Goal: Task Accomplishment & Management: Complete application form

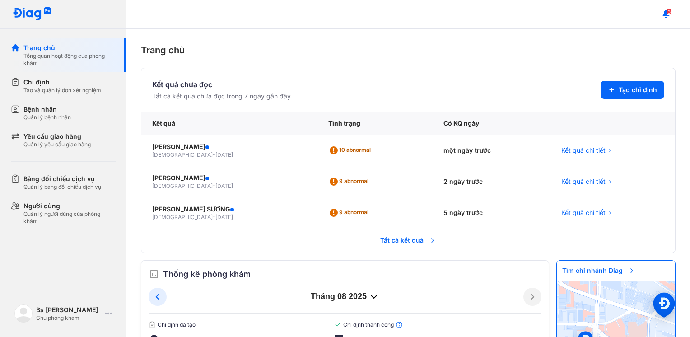
scroll to position [278, 0]
click at [381, 239] on span "Tất cả kết quả" at bounding box center [408, 240] width 67 height 20
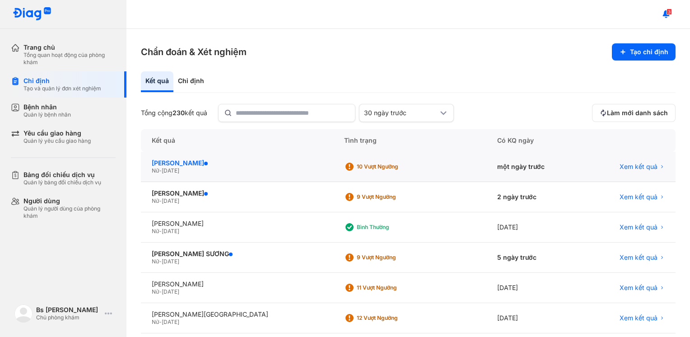
scroll to position [45, 0]
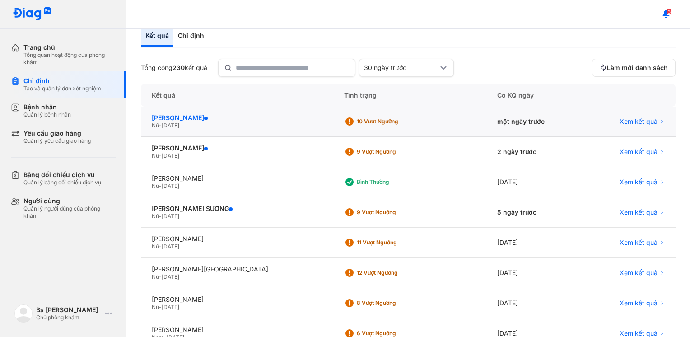
click at [217, 117] on div "[PERSON_NAME]" at bounding box center [237, 118] width 171 height 8
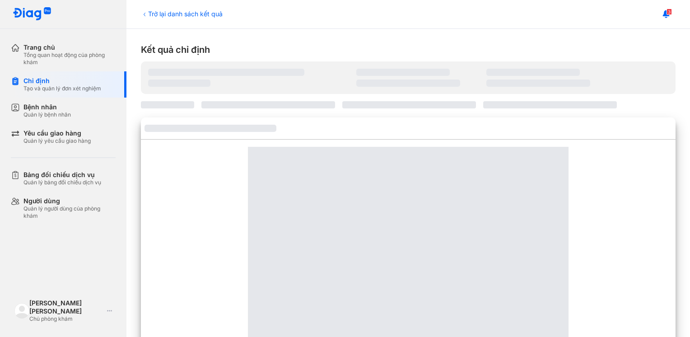
scroll to position [296, 0]
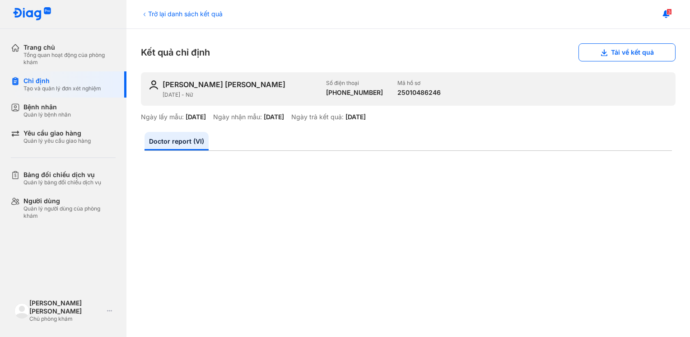
drag, startPoint x: 637, startPoint y: 222, endPoint x: 621, endPoint y: 222, distance: 16.3
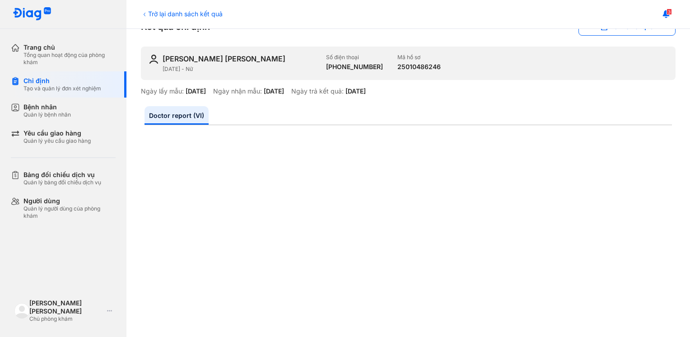
scroll to position [0, 0]
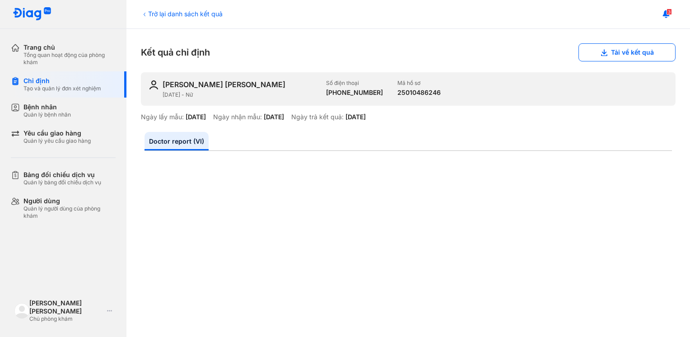
click at [259, 81] on div "[PERSON_NAME]" at bounding box center [240, 84] width 156 height 10
drag, startPoint x: 368, startPoint y: 92, endPoint x: 335, endPoint y: 100, distance: 33.9
type textarea "*********"
click at [335, 100] on div "DƯƠNG LÂM BẢO NGUYÊN 09/11/1984 - Nữ Số điện thoại +84868111607 Mã hồ sơ 250104…" at bounding box center [408, 88] width 534 height 33
copy div "868111607"
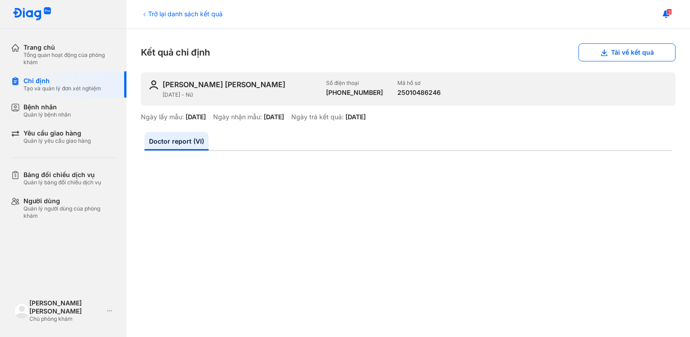
click at [329, 39] on div "Trở lại danh sách kết quả Kết quả chỉ định Tải về kết quả DƯƠNG LÂM BẢO NGUYÊN …" at bounding box center [407, 183] width 563 height 308
drag, startPoint x: 163, startPoint y: 82, endPoint x: 257, endPoint y: 83, distance: 93.4
click at [257, 83] on div "DƯƠNG LÂM BẢO NGUYÊN" at bounding box center [223, 84] width 123 height 10
copy div "DƯƠNG LÂM BẢO NGUYÊN"
click at [319, 148] on ul "Doctor report (VI)" at bounding box center [407, 141] width 527 height 19
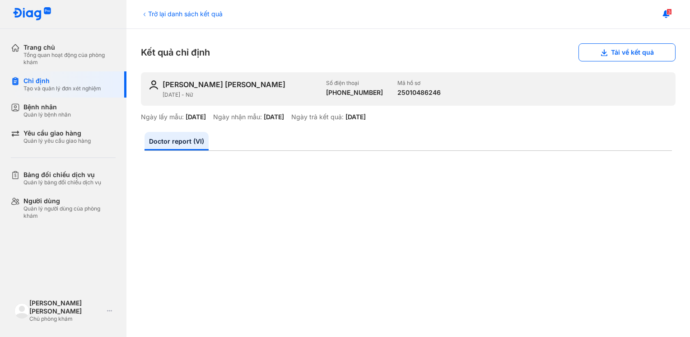
drag, startPoint x: 188, startPoint y: 287, endPoint x: 207, endPoint y: 288, distance: 19.0
drag, startPoint x: 667, startPoint y: 236, endPoint x: 585, endPoint y: 245, distance: 82.5
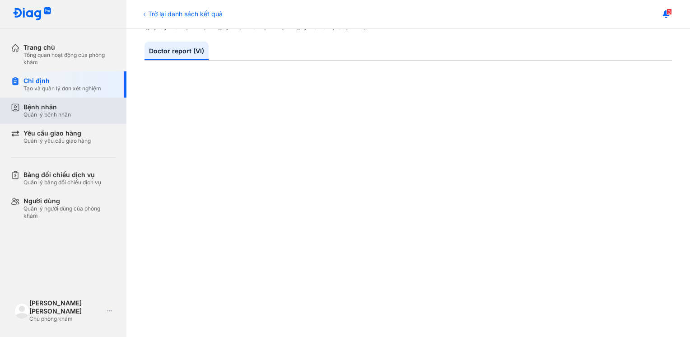
click at [57, 117] on div "Quản lý bệnh nhân" at bounding box center [46, 114] width 47 height 7
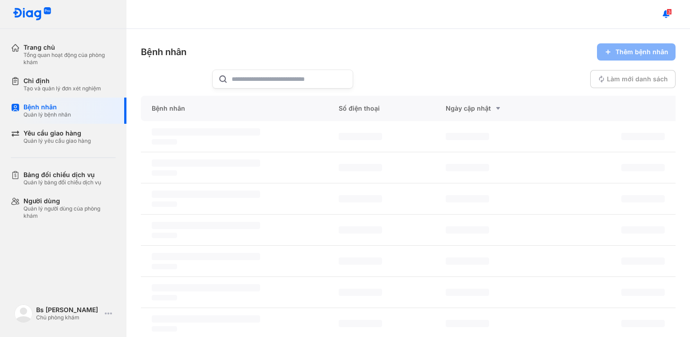
scroll to position [287, 0]
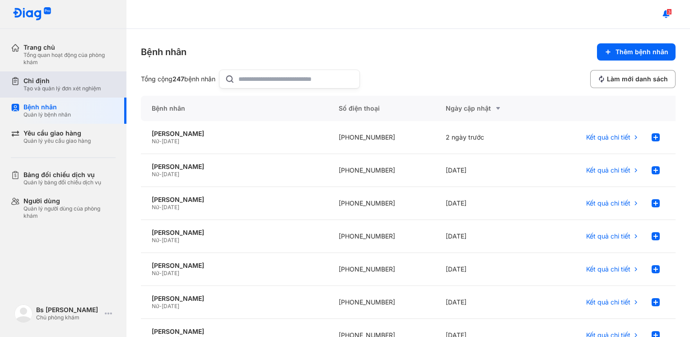
click at [48, 92] on div "Chỉ định Tạo và quản lý đơn xét nghiệm" at bounding box center [69, 84] width 116 height 26
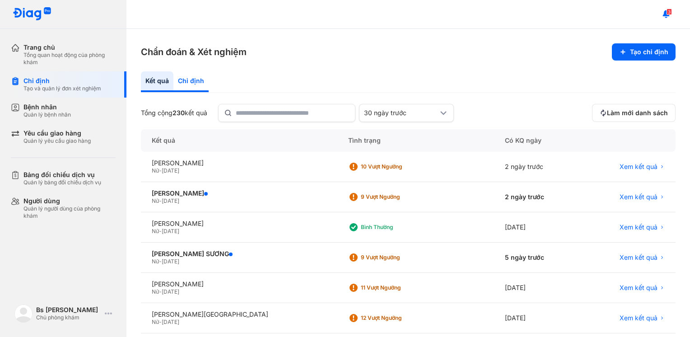
click at [191, 79] on div "Chỉ định" at bounding box center [190, 81] width 35 height 21
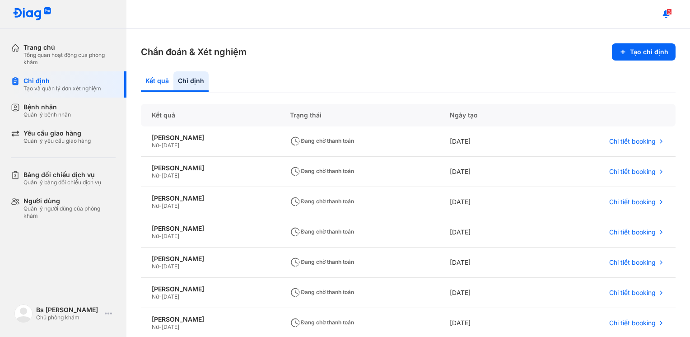
click at [173, 84] on div "Kết quả" at bounding box center [190, 81] width 35 height 21
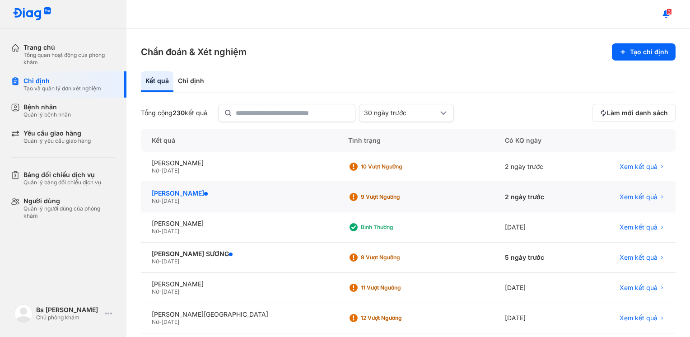
click at [175, 194] on div "[PERSON_NAME]" at bounding box center [239, 193] width 175 height 8
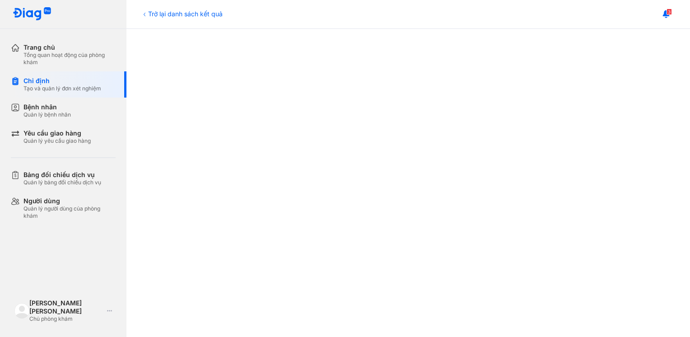
scroll to position [146, 0]
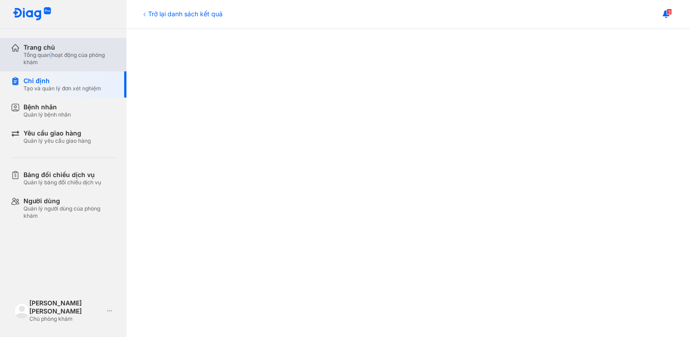
click at [51, 51] on div "Tổng quan hoạt động của phòng khám" at bounding box center [69, 58] width 92 height 14
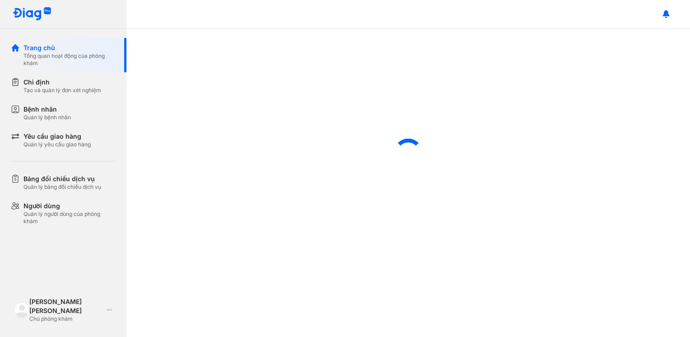
scroll to position [278, 0]
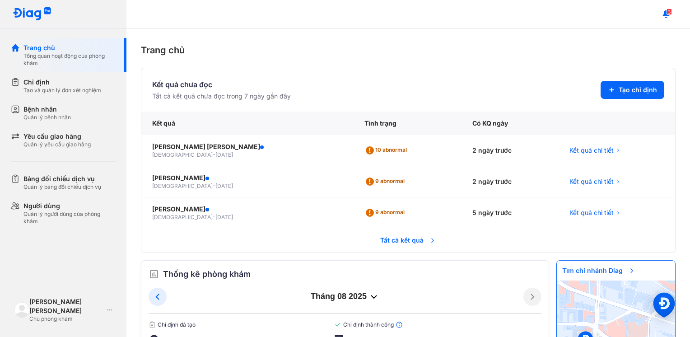
click at [398, 241] on span "Tất cả kết quả" at bounding box center [408, 240] width 67 height 20
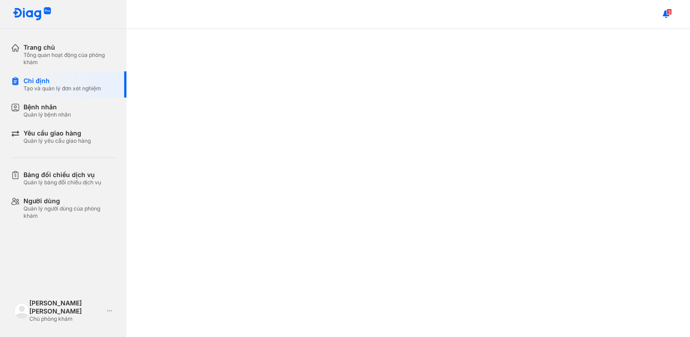
scroll to position [287, 0]
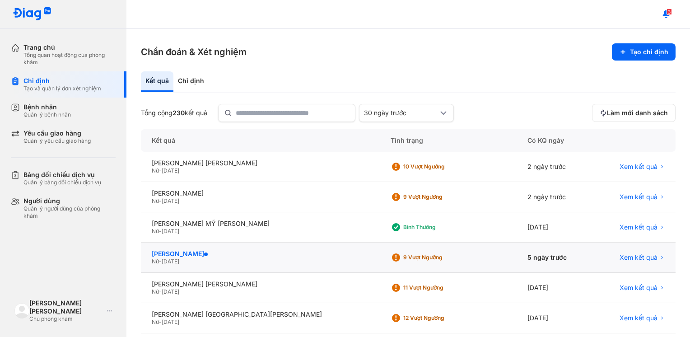
click at [207, 255] on div "[PERSON_NAME]" at bounding box center [260, 254] width 217 height 8
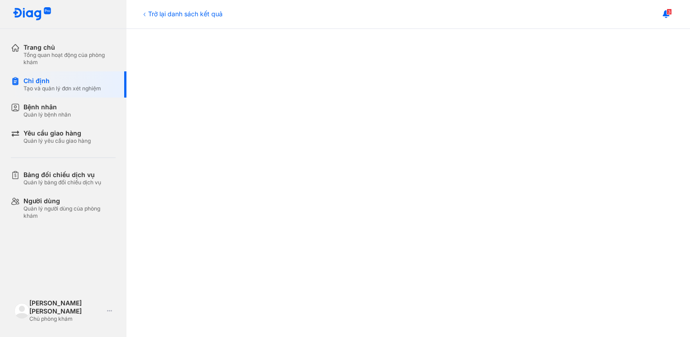
scroll to position [340, 0]
click at [649, 167] on div at bounding box center [407, 115] width 527 height 594
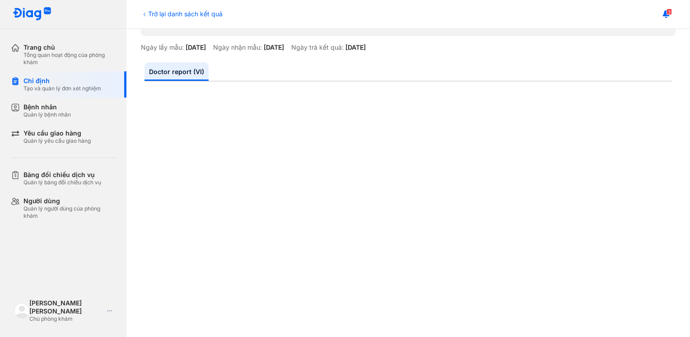
scroll to position [0, 0]
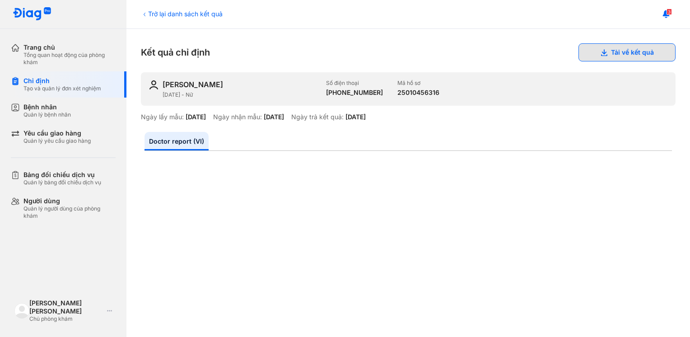
click at [612, 56] on button "Tải về kết quả" at bounding box center [626, 52] width 97 height 18
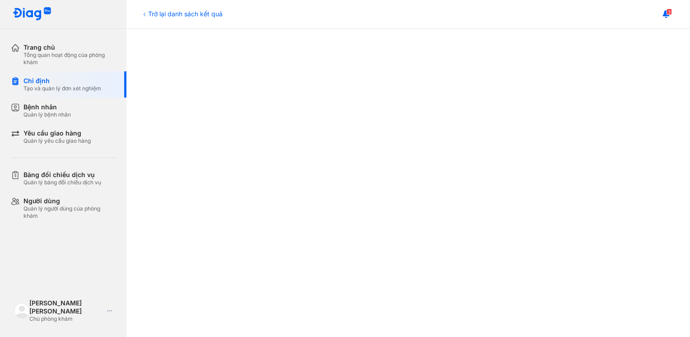
click at [184, 139] on div at bounding box center [407, 139] width 527 height 594
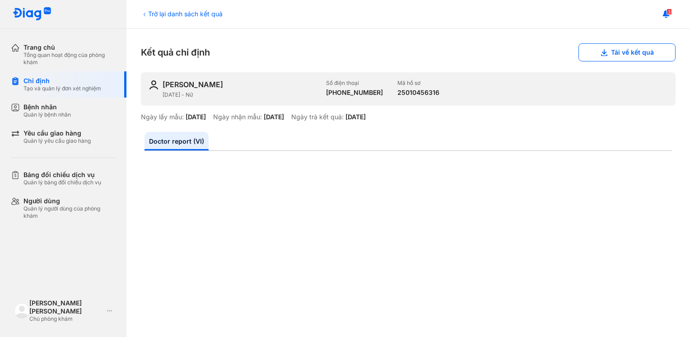
click at [57, 110] on div "Bệnh nhân" at bounding box center [46, 107] width 47 height 8
click at [57, 110] on div "Bệnh nhân Quản lý bệnh nhân" at bounding box center [46, 110] width 47 height 15
type textarea "**********"
click at [58, 108] on div "Bệnh nhân Quản lý bệnh nhân" at bounding box center [46, 110] width 47 height 15
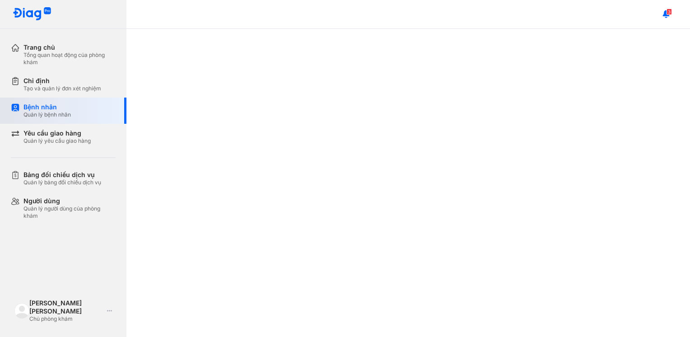
scroll to position [296, 0]
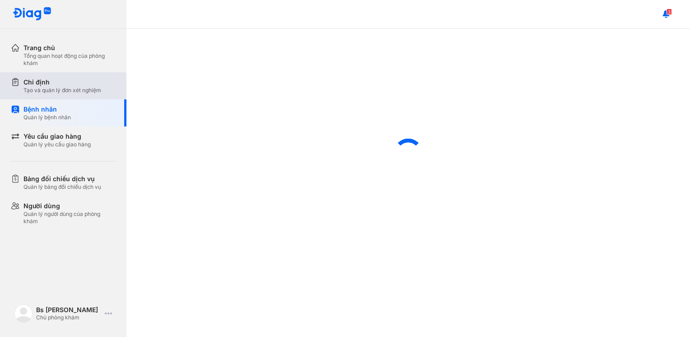
scroll to position [287, 0]
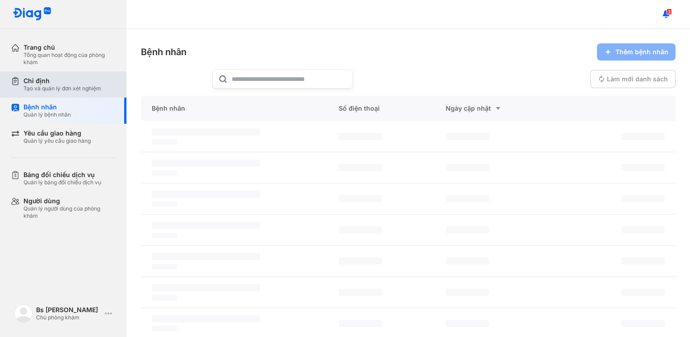
click at [51, 88] on div "Tạo và quản lý đơn xét nghiệm" at bounding box center [62, 88] width 78 height 7
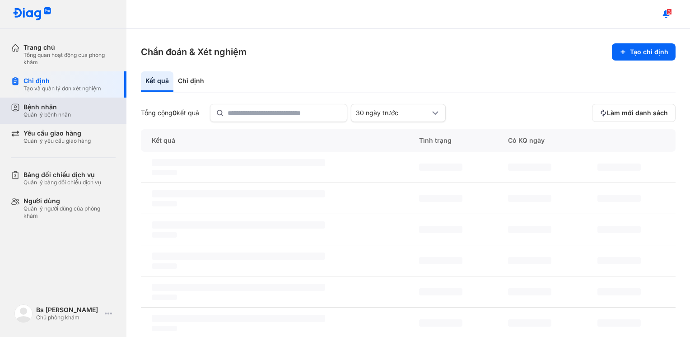
click at [57, 110] on div "Bệnh nhân" at bounding box center [46, 107] width 47 height 8
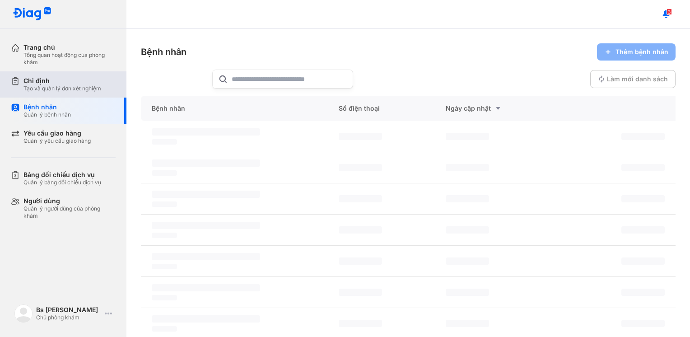
click at [70, 85] on div "Tạo và quản lý đơn xét nghiệm" at bounding box center [62, 88] width 78 height 7
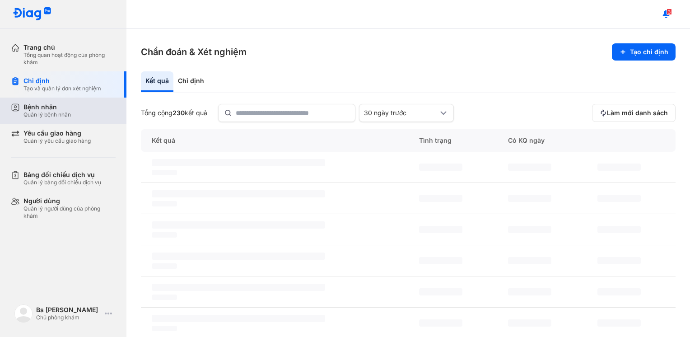
click at [63, 104] on div "Bệnh nhân" at bounding box center [46, 107] width 47 height 8
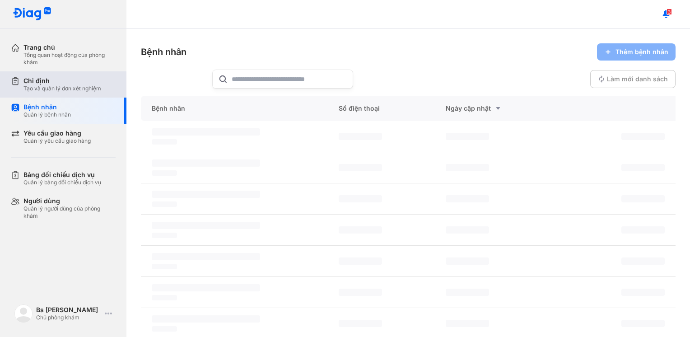
click at [74, 78] on div "Chỉ định" at bounding box center [62, 81] width 78 height 8
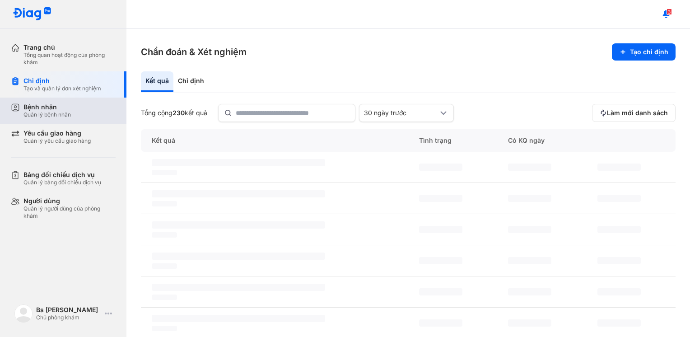
click at [76, 106] on div "Bệnh nhân Quản lý bệnh nhân" at bounding box center [69, 110] width 92 height 15
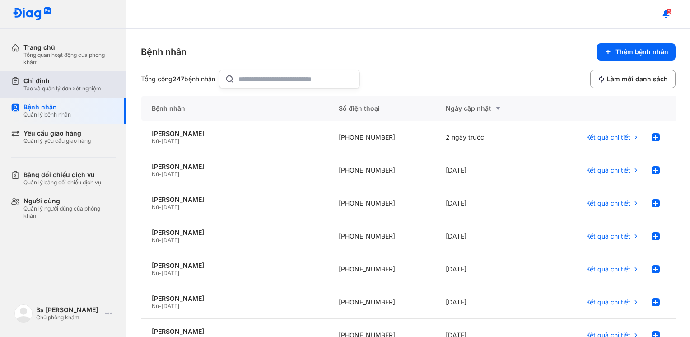
click at [97, 89] on div "Tạo và quản lý đơn xét nghiệm" at bounding box center [62, 88] width 78 height 7
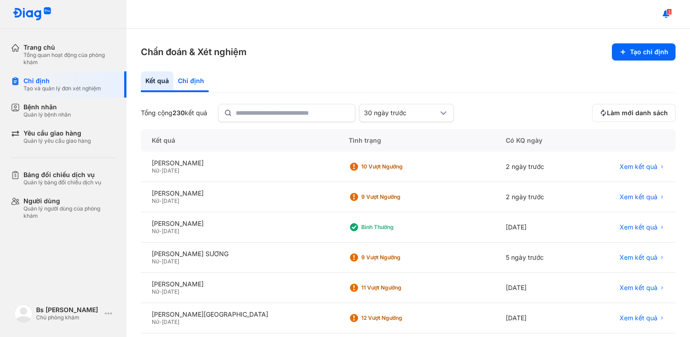
click at [193, 82] on div "Chỉ định" at bounding box center [190, 81] width 35 height 21
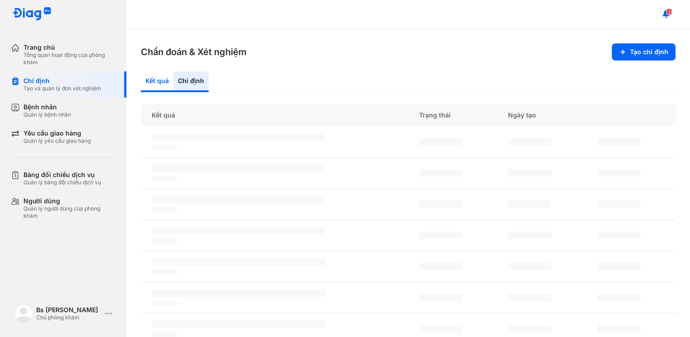
click at [173, 81] on div "Kết quả" at bounding box center [190, 81] width 35 height 21
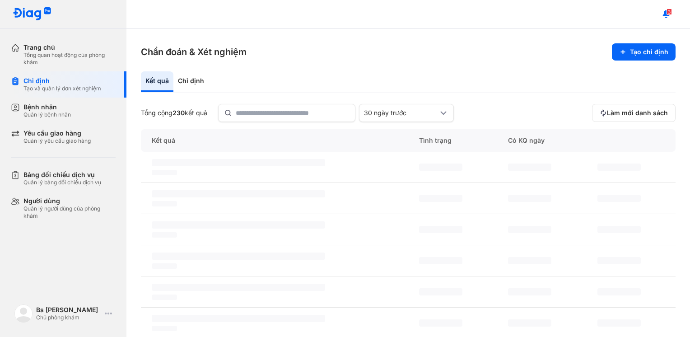
click at [166, 81] on div "Kết quả" at bounding box center [157, 81] width 32 height 21
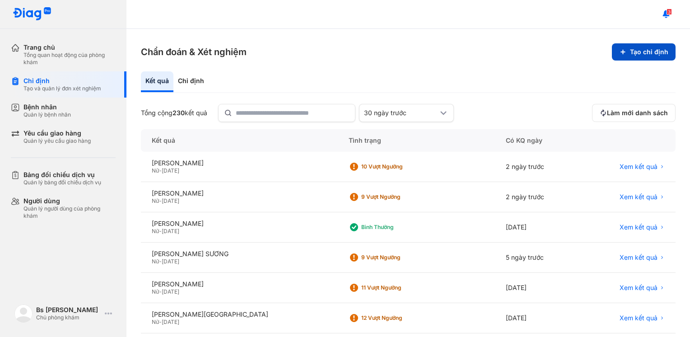
click at [633, 56] on button "Tạo chỉ định" at bounding box center [643, 51] width 64 height 17
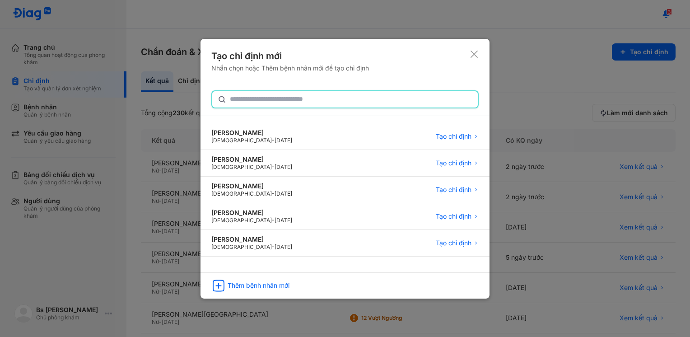
click at [263, 100] on input "text" at bounding box center [351, 99] width 242 height 16
click at [265, 289] on div "Thêm bệnh nhân mới" at bounding box center [344, 283] width 289 height 21
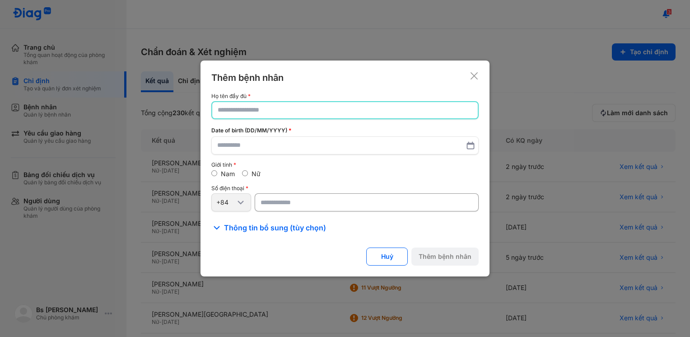
click at [258, 109] on input "text" at bounding box center [345, 110] width 255 height 16
paste input "**********"
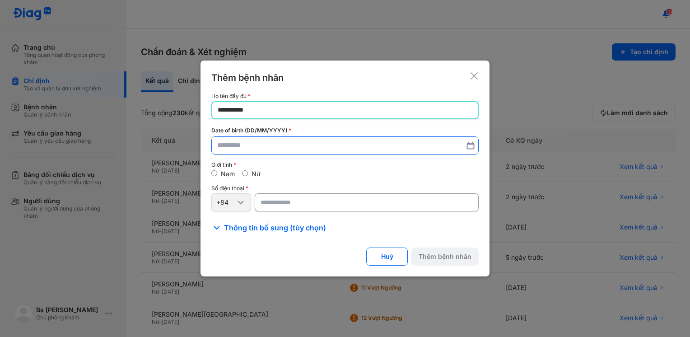
type input "**********"
click at [255, 144] on input "text" at bounding box center [344, 146] width 255 height 16
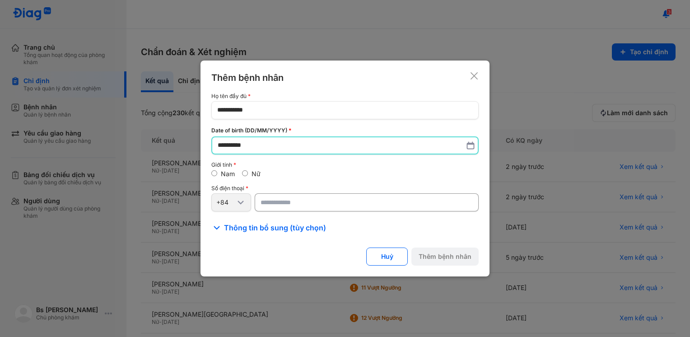
type input "**********"
click at [247, 169] on div "Giới tính Nam Nữ" at bounding box center [344, 170] width 267 height 16
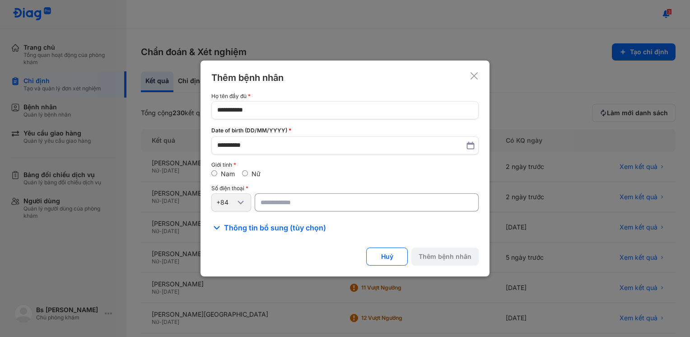
click at [250, 171] on div "Nữ" at bounding box center [251, 174] width 19 height 8
type textarea "**"
click at [245, 170] on div "Nữ" at bounding box center [251, 174] width 19 height 8
click at [245, 171] on div "Nữ" at bounding box center [251, 174] width 19 height 8
drag, startPoint x: 247, startPoint y: 171, endPoint x: 274, endPoint y: 205, distance: 44.0
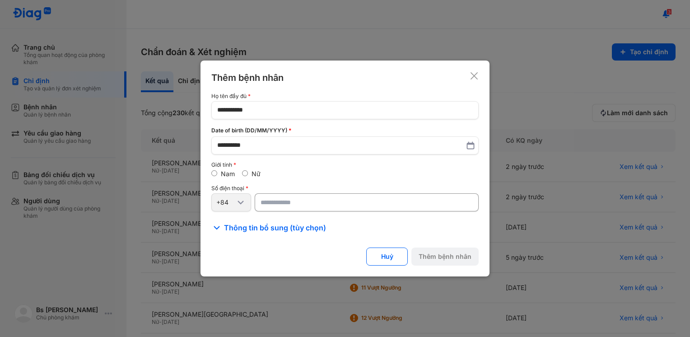
click at [274, 205] on input "number" at bounding box center [367, 202] width 224 height 18
type input "**********"
click at [439, 259] on button "Thêm bệnh nhân" at bounding box center [444, 256] width 67 height 18
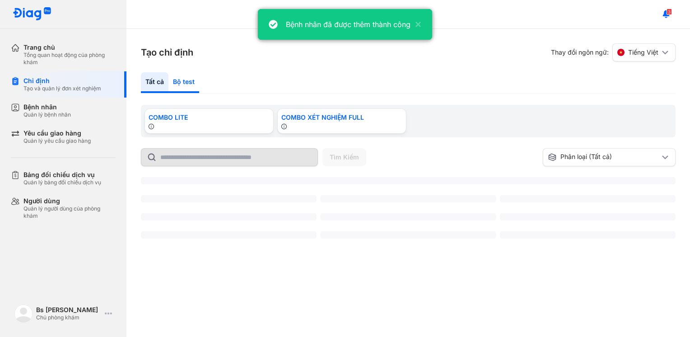
click at [182, 81] on div "Bộ test" at bounding box center [183, 82] width 31 height 21
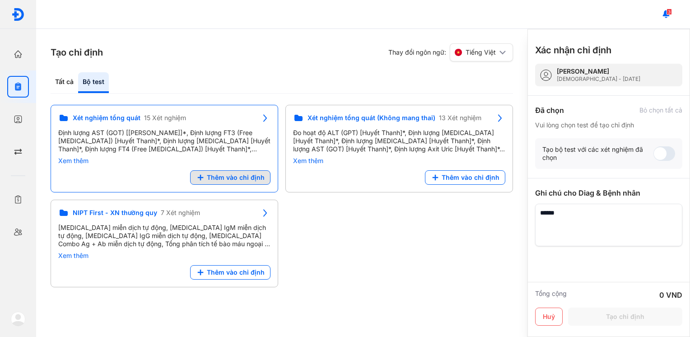
click at [211, 176] on span "Thêm vào chỉ định" at bounding box center [236, 177] width 58 height 8
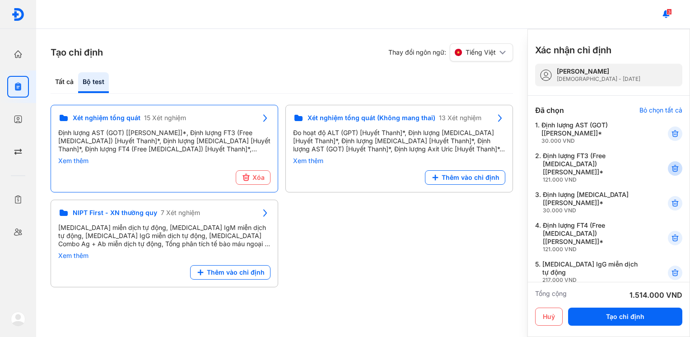
click at [670, 167] on icon at bounding box center [674, 168] width 9 height 9
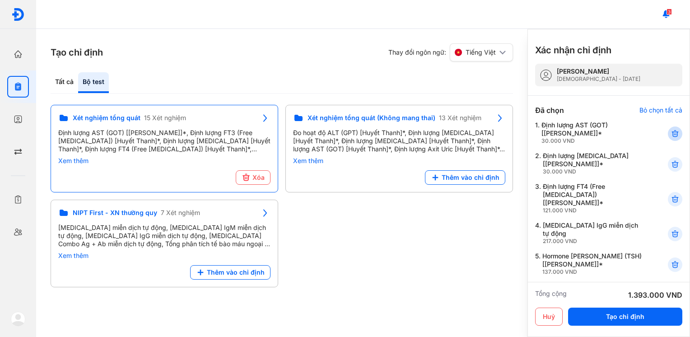
click at [670, 133] on icon at bounding box center [674, 133] width 9 height 9
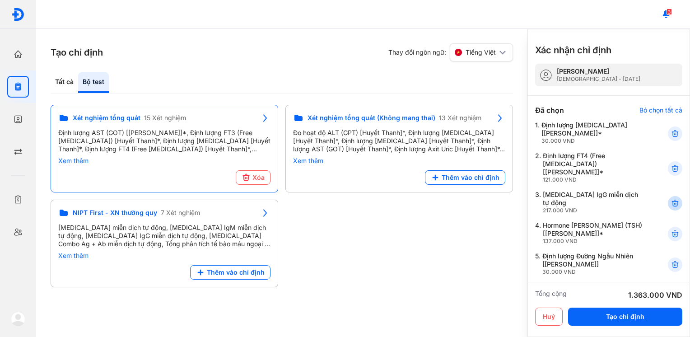
click at [670, 199] on icon at bounding box center [674, 203] width 9 height 9
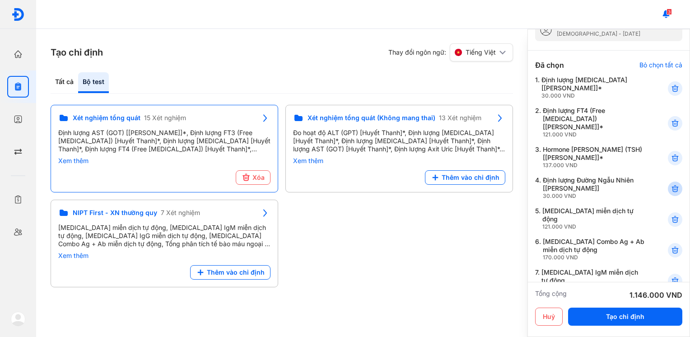
click at [670, 184] on icon at bounding box center [674, 188] width 9 height 9
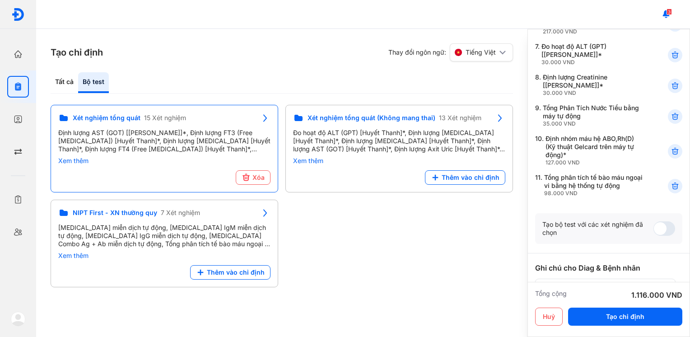
scroll to position [330, 0]
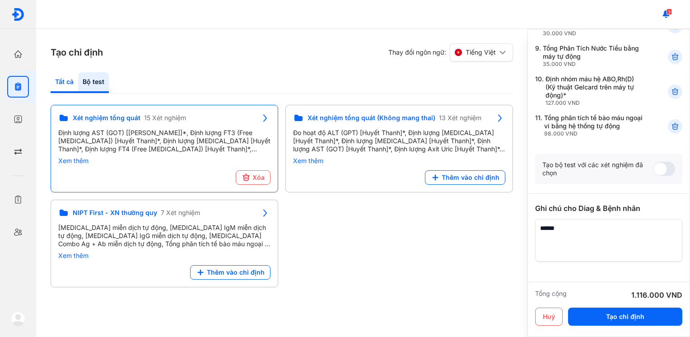
click at [78, 82] on div "Tất cả" at bounding box center [93, 82] width 31 height 21
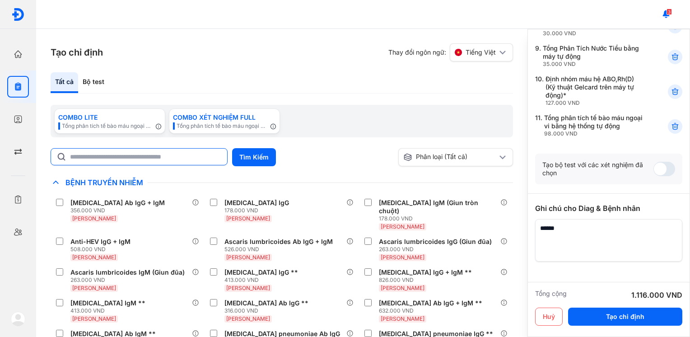
click at [96, 157] on input "text" at bounding box center [146, 156] width 152 height 16
type input "*****"
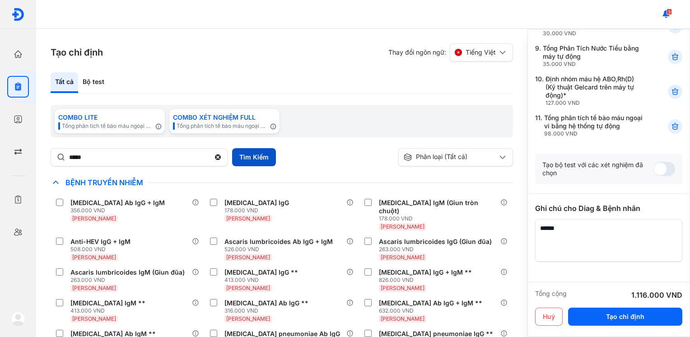
click at [273, 161] on button "Tìm Kiếm" at bounding box center [254, 157] width 44 height 18
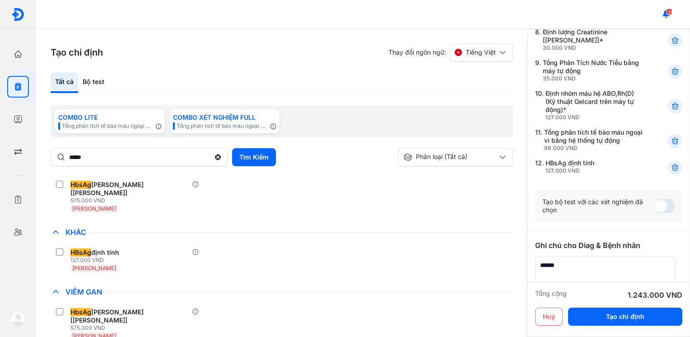
scroll to position [353, 0]
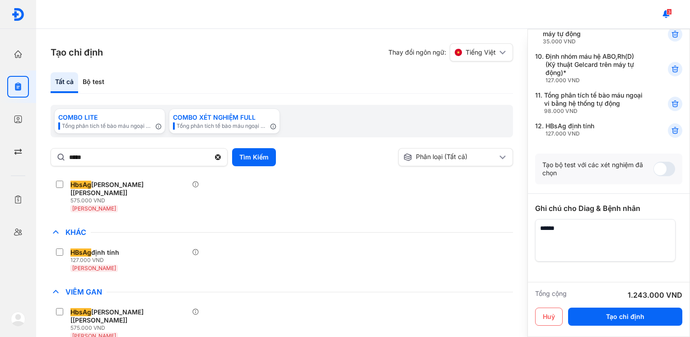
click at [585, 219] on textarea at bounding box center [605, 240] width 140 height 42
type textarea "*"
click at [643, 219] on textarea at bounding box center [605, 240] width 140 height 42
click at [665, 219] on textarea at bounding box center [605, 240] width 140 height 42
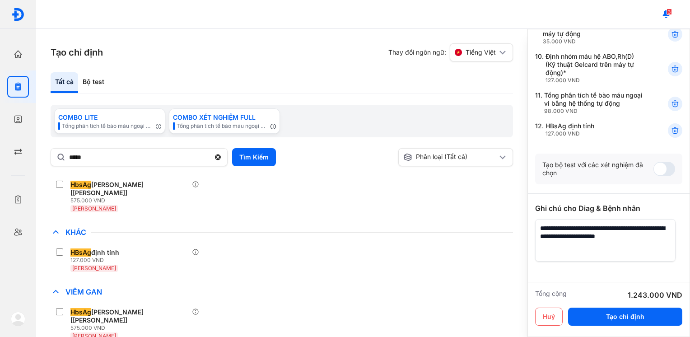
drag, startPoint x: 624, startPoint y: 197, endPoint x: 647, endPoint y: 208, distance: 25.2
click at [647, 219] on textarea at bounding box center [605, 240] width 140 height 42
click at [644, 219] on textarea at bounding box center [605, 240] width 140 height 42
click at [560, 219] on textarea at bounding box center [605, 240] width 140 height 42
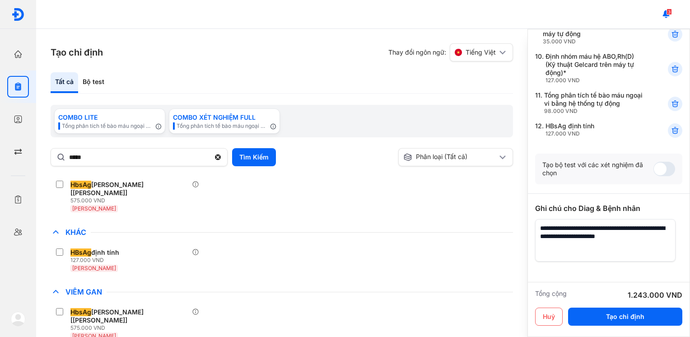
click at [610, 219] on textarea at bounding box center [605, 240] width 140 height 42
drag, startPoint x: 614, startPoint y: 203, endPoint x: 623, endPoint y: 203, distance: 9.0
click at [617, 219] on textarea at bounding box center [605, 240] width 140 height 42
click at [643, 219] on textarea at bounding box center [605, 240] width 140 height 42
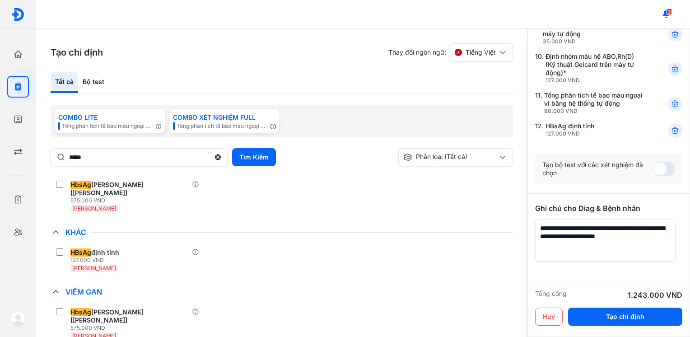
drag, startPoint x: 658, startPoint y: 200, endPoint x: 637, endPoint y: 217, distance: 26.7
click at [658, 219] on textarea at bounding box center [605, 240] width 140 height 42
click at [598, 219] on textarea at bounding box center [605, 240] width 140 height 42
click at [602, 219] on textarea at bounding box center [605, 240] width 140 height 42
click at [629, 219] on textarea at bounding box center [605, 240] width 140 height 42
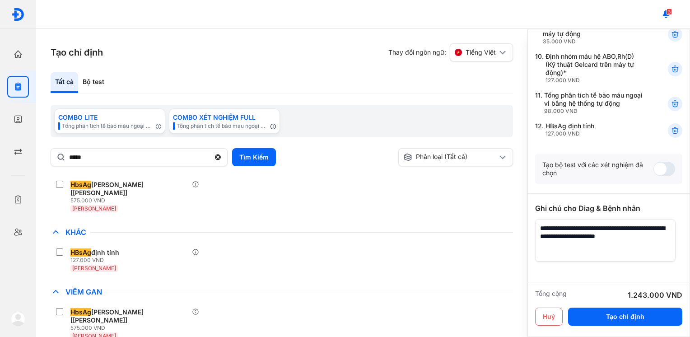
click at [576, 219] on textarea at bounding box center [605, 240] width 140 height 42
type textarea "**********"
click at [641, 219] on textarea at bounding box center [605, 240] width 140 height 42
click at [662, 219] on textarea at bounding box center [605, 240] width 140 height 42
drag, startPoint x: 665, startPoint y: 205, endPoint x: 626, endPoint y: 213, distance: 39.6
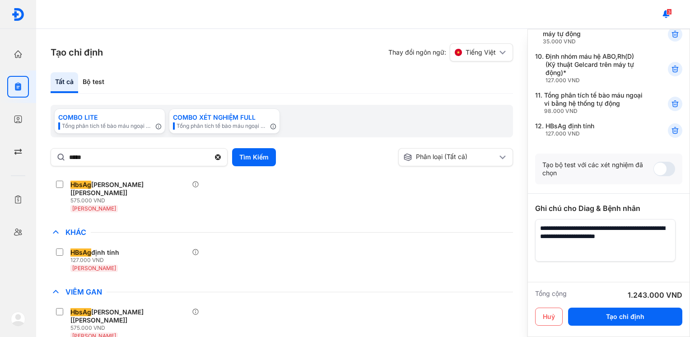
click at [626, 219] on textarea at bounding box center [605, 240] width 140 height 42
click at [617, 219] on textarea at bounding box center [605, 240] width 140 height 42
click at [616, 311] on button "Tạo chỉ định" at bounding box center [625, 316] width 114 height 18
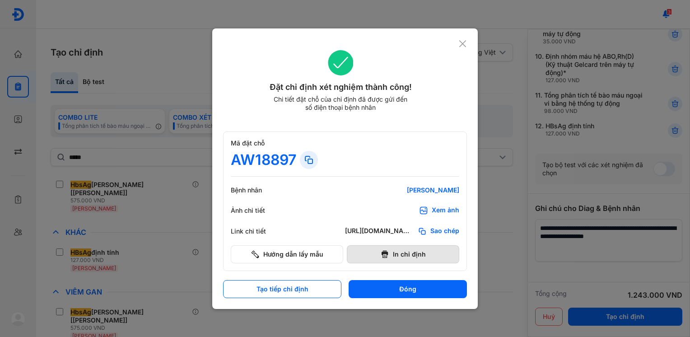
click at [428, 258] on button "In chỉ định" at bounding box center [403, 254] width 112 height 18
drag, startPoint x: 462, startPoint y: 44, endPoint x: 432, endPoint y: 26, distance: 35.2
click at [462, 44] on use at bounding box center [462, 43] width 7 height 7
